Goal: Task Accomplishment & Management: Use online tool/utility

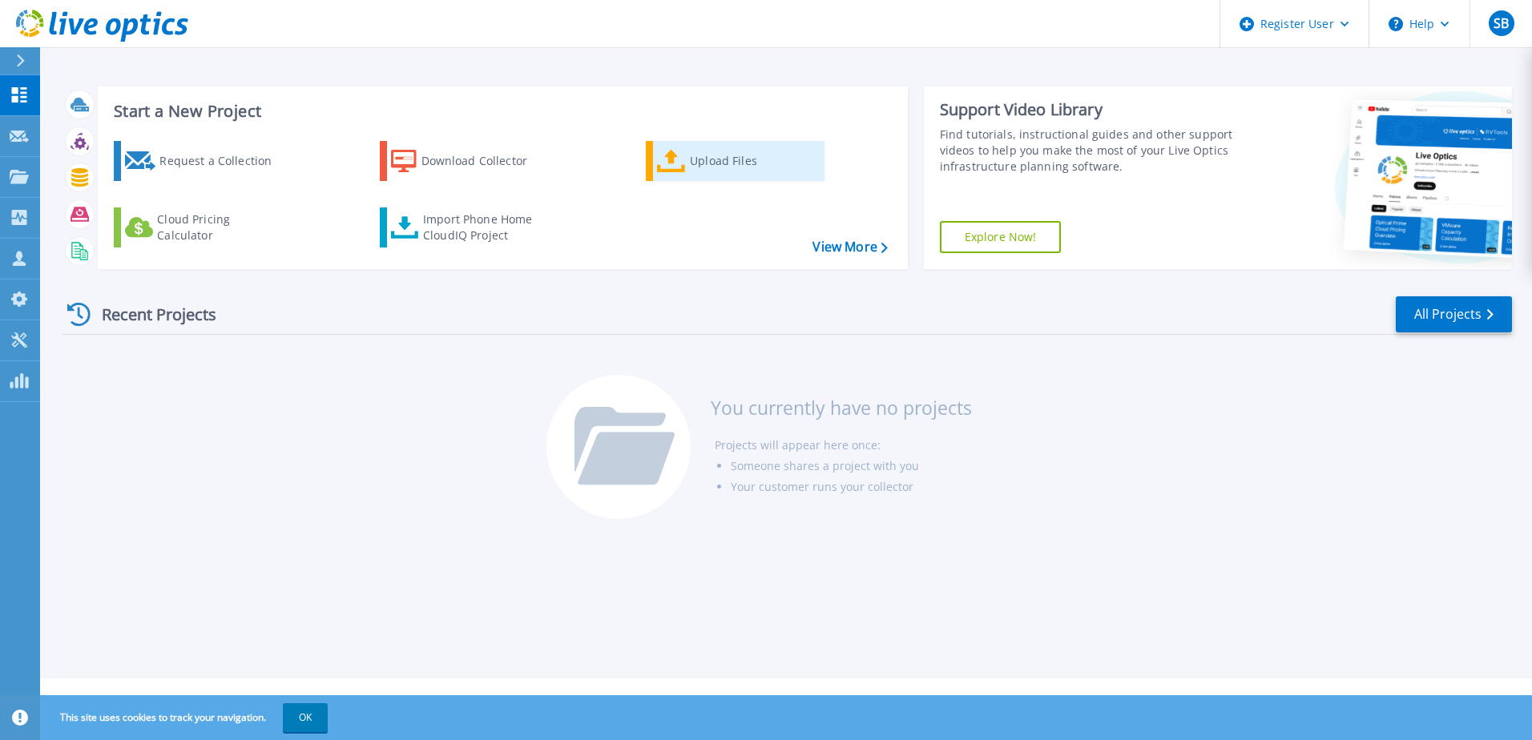
click at [675, 158] on icon at bounding box center [671, 161] width 29 height 23
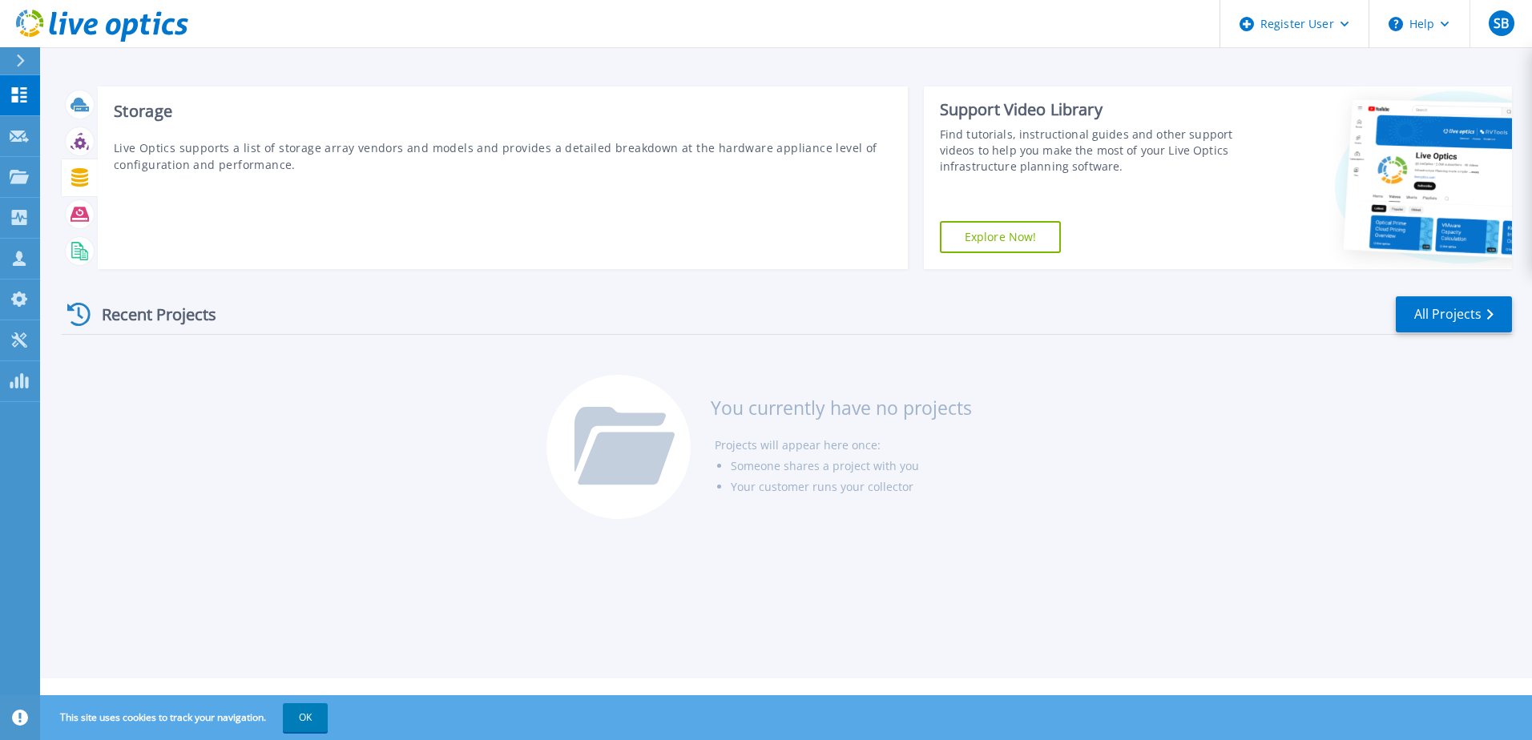
click at [83, 176] on icon at bounding box center [79, 177] width 17 height 18
